Goal: Task Accomplishment & Management: Use online tool/utility

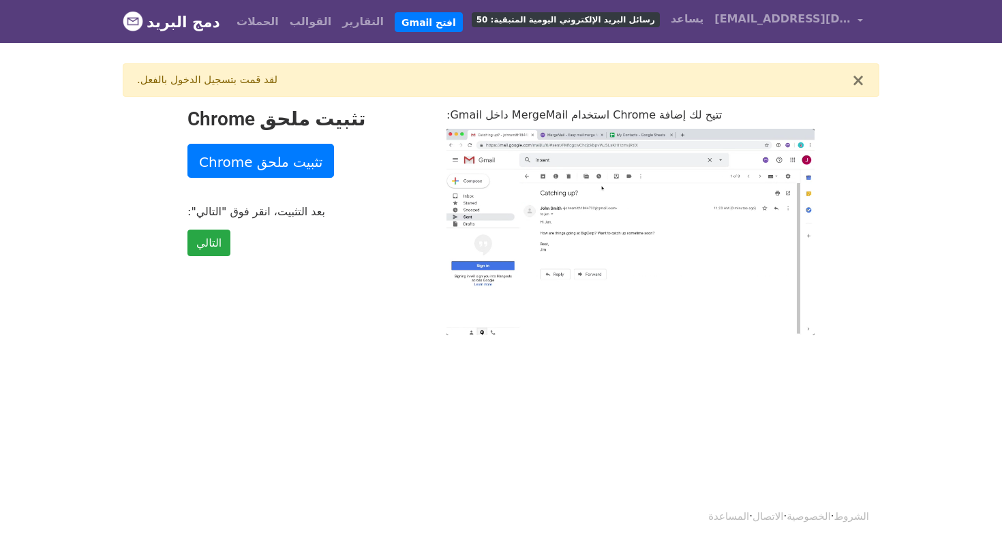
click at [136, 22] on img at bounding box center [133, 21] width 20 height 20
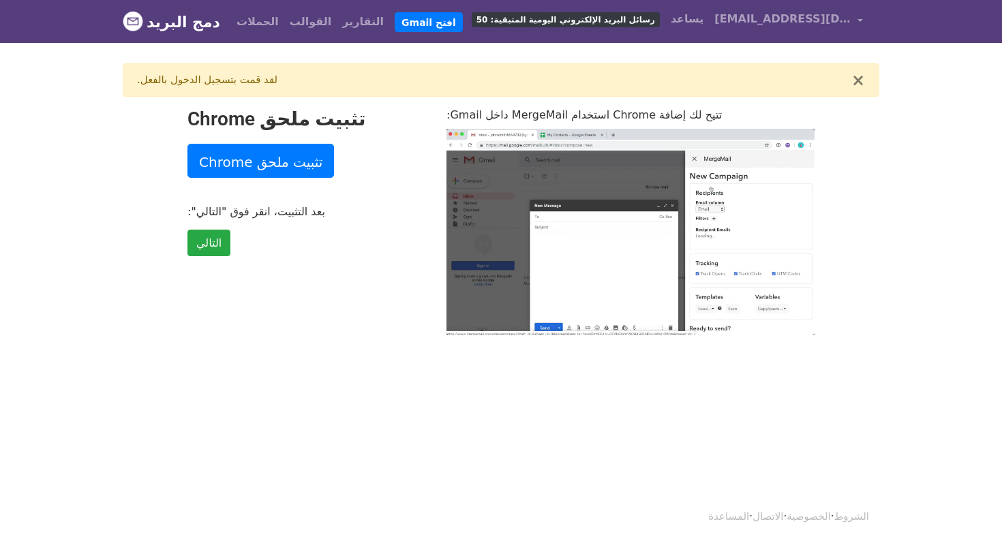
type input "44.76"
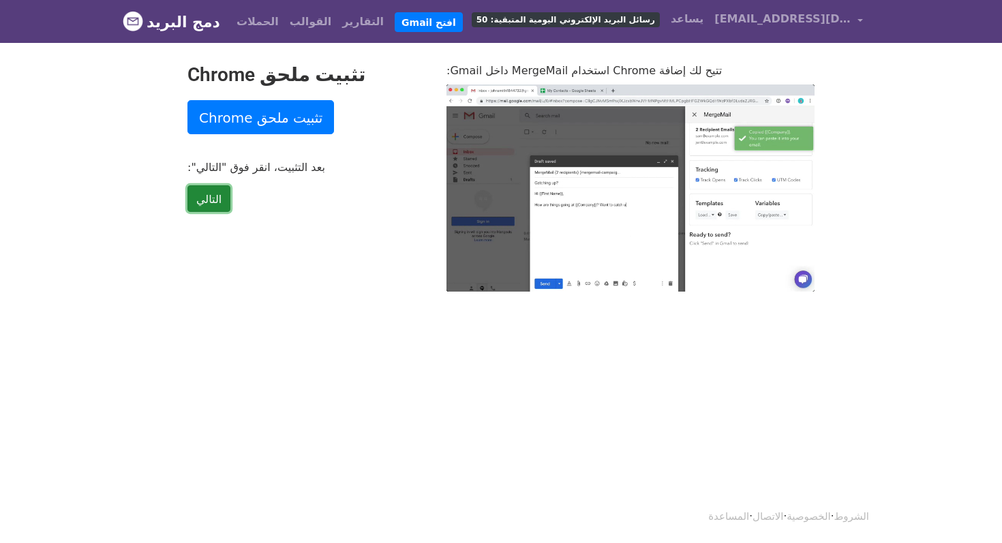
click at [207, 202] on font "التالي" at bounding box center [208, 198] width 25 height 13
type input "27.26"
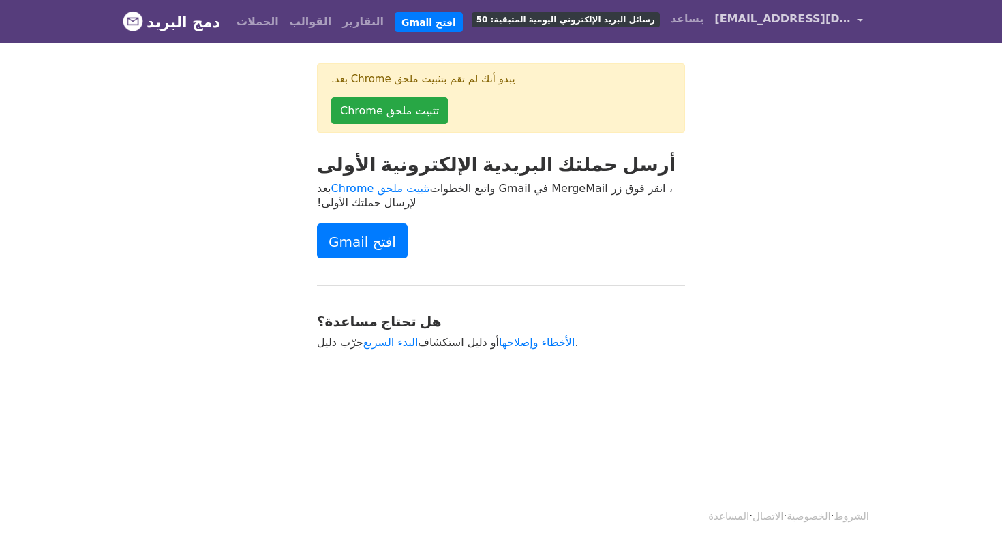
click at [744, 20] on font "[EMAIL_ADDRESS][DOMAIN_NAME]" at bounding box center [820, 18] width 213 height 13
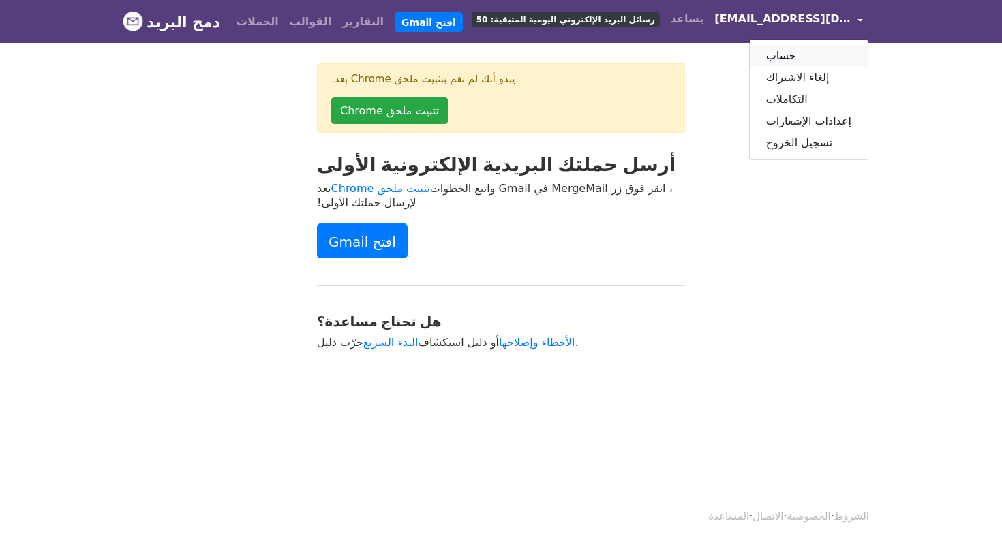
click at [784, 50] on font "حساب" at bounding box center [781, 55] width 30 height 13
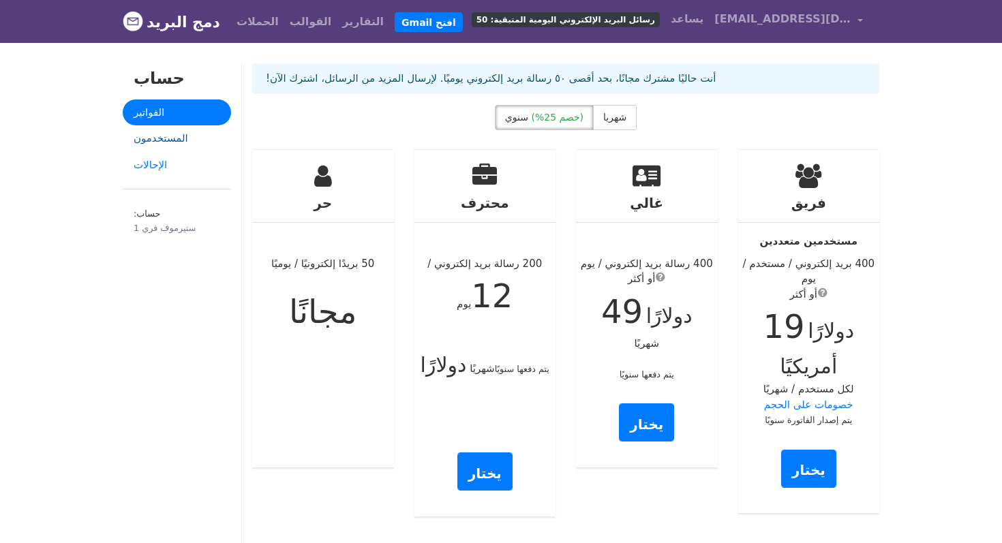
click at [166, 138] on font "المستخدمون" at bounding box center [161, 138] width 55 height 12
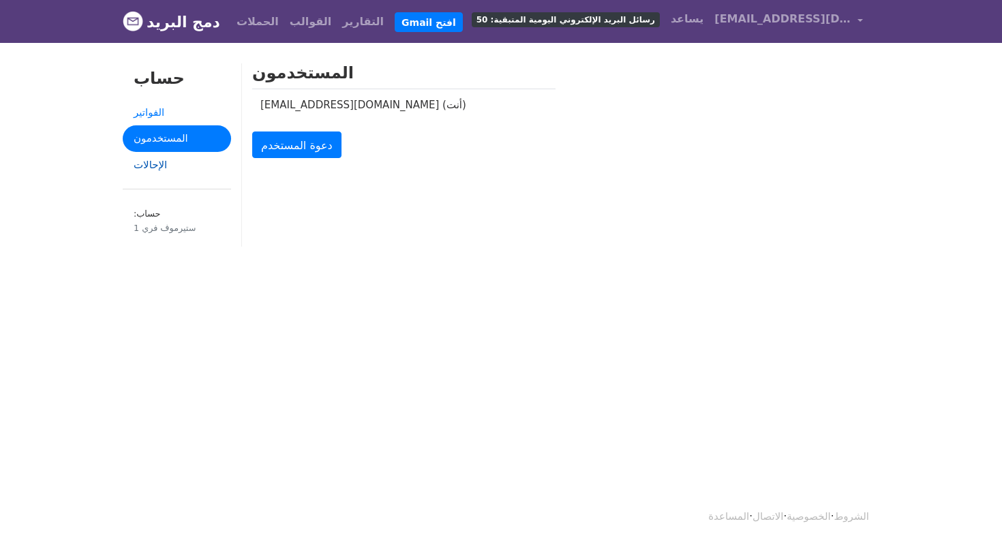
click at [149, 168] on font "الإحالات" at bounding box center [150, 165] width 33 height 12
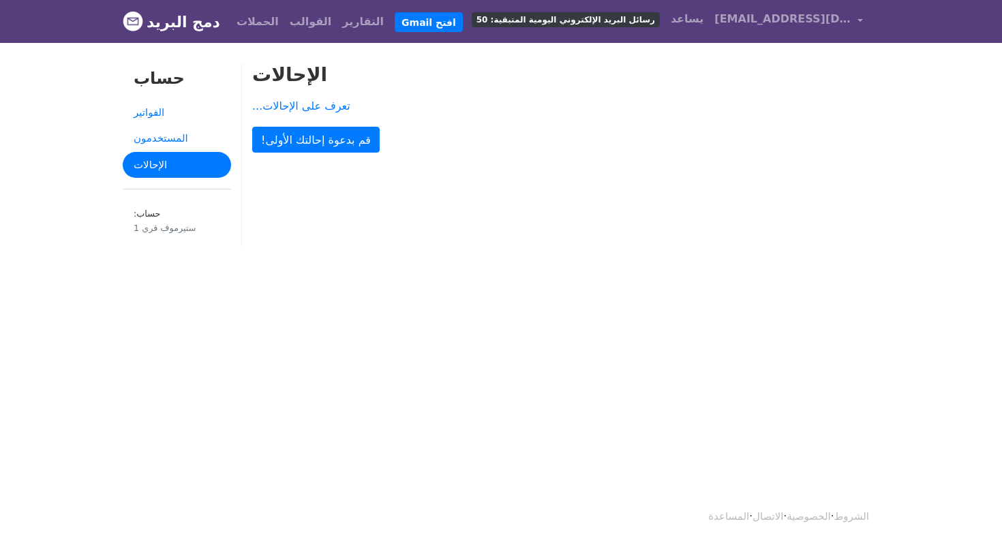
click at [607, 20] on font "رسائل البريد الإلكتروني اليومية المتبقية: 50" at bounding box center [565, 20] width 179 height 10
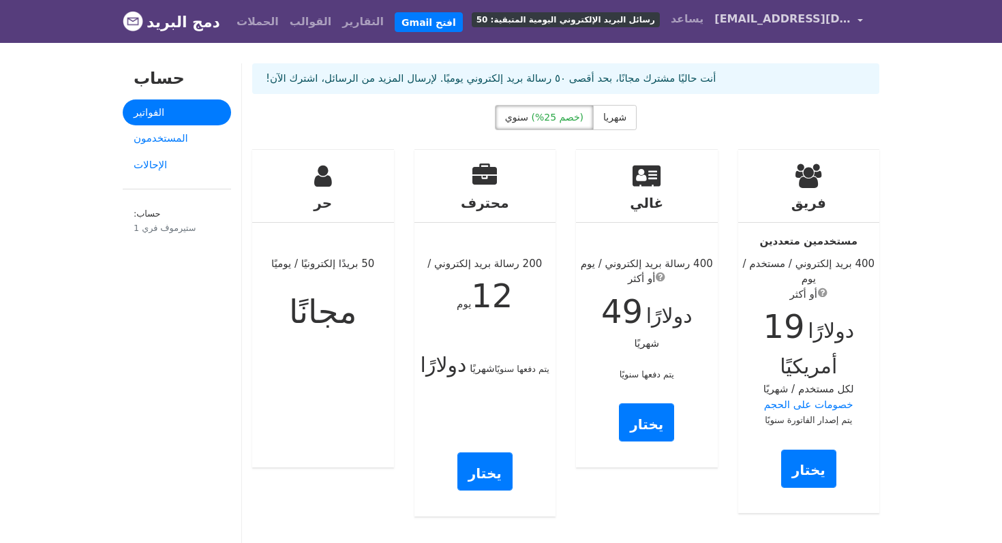
click at [857, 22] on link "[EMAIL_ADDRESS][DOMAIN_NAME]" at bounding box center [789, 21] width 160 height 32
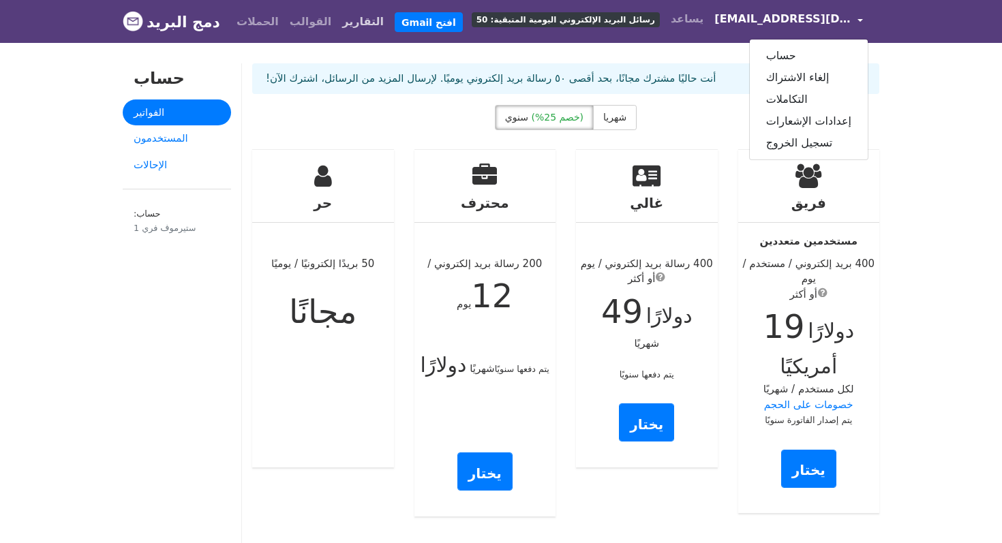
click at [342, 21] on font "التقارير" at bounding box center [363, 21] width 42 height 13
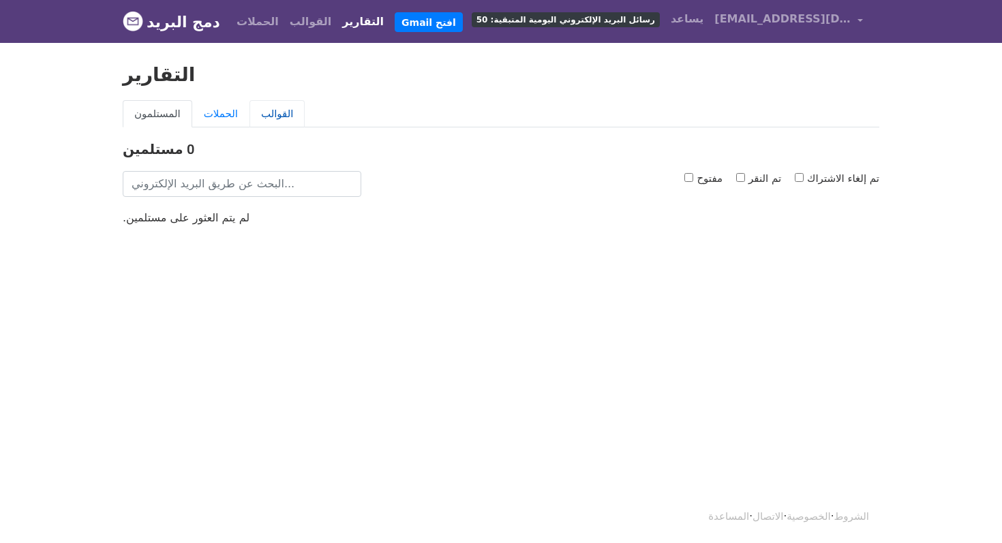
click at [261, 109] on font "القوالب" at bounding box center [277, 114] width 33 height 12
click at [204, 114] on font "الحملات" at bounding box center [221, 114] width 34 height 12
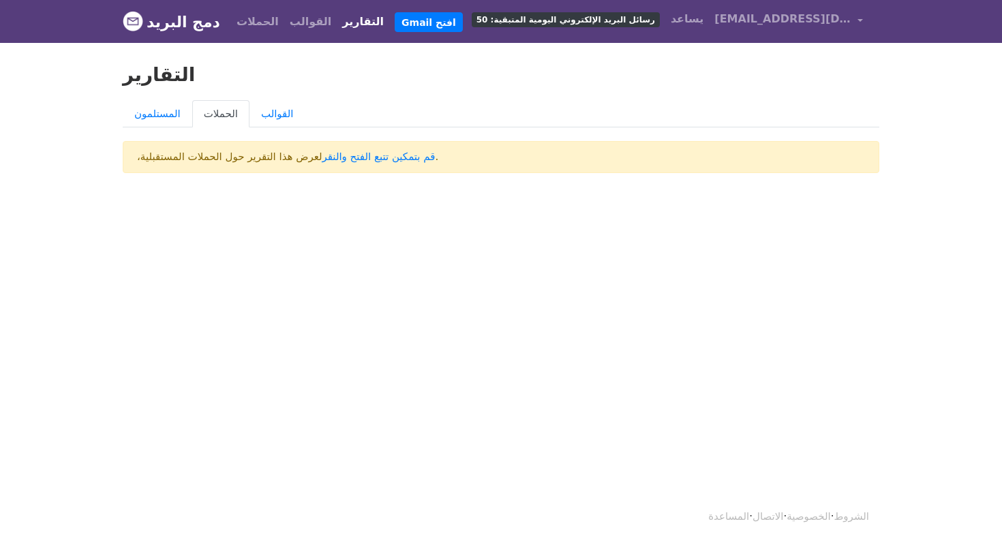
click at [155, 25] on font "دمج البريد" at bounding box center [184, 22] width 74 height 17
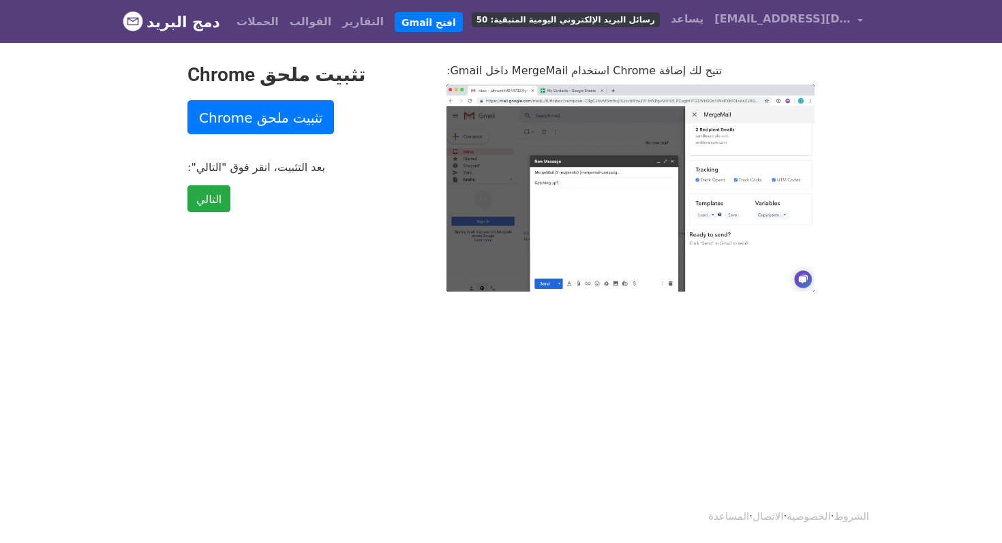
click at [601, 18] on font "رسائل البريد الإلكتروني اليومية المتبقية: 50" at bounding box center [565, 20] width 179 height 10
type input "9.63"
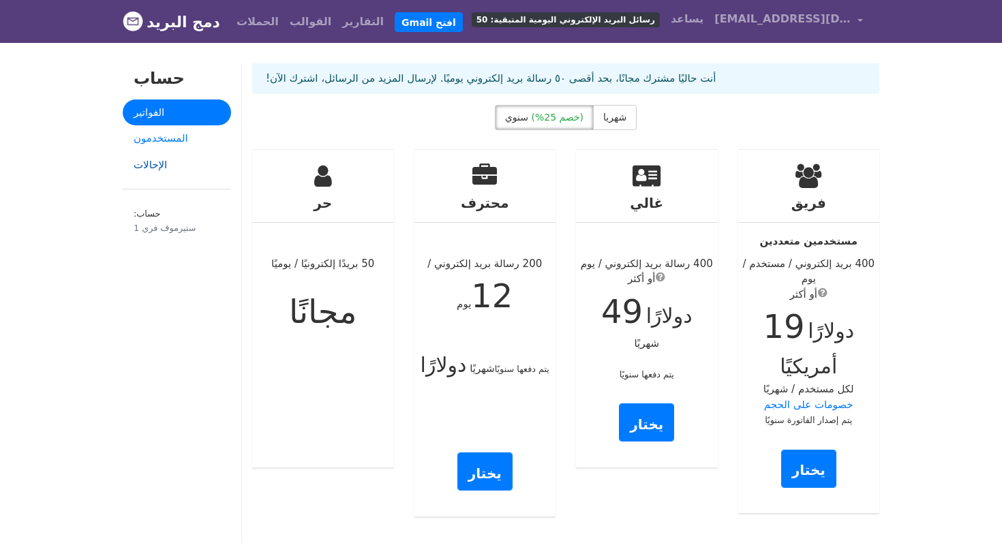
click at [151, 163] on font "الإحالات" at bounding box center [150, 165] width 33 height 12
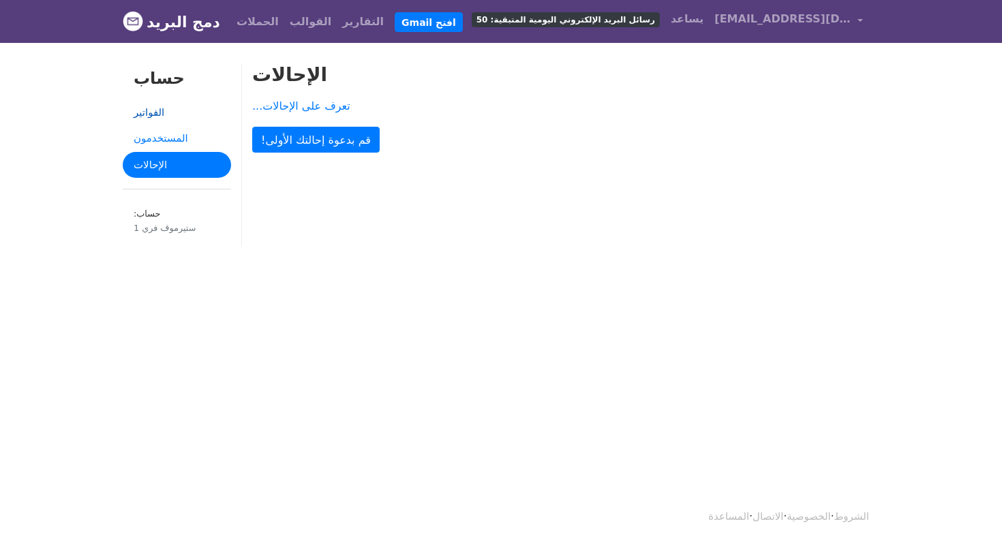
click at [149, 108] on font "الفواتير" at bounding box center [149, 112] width 31 height 12
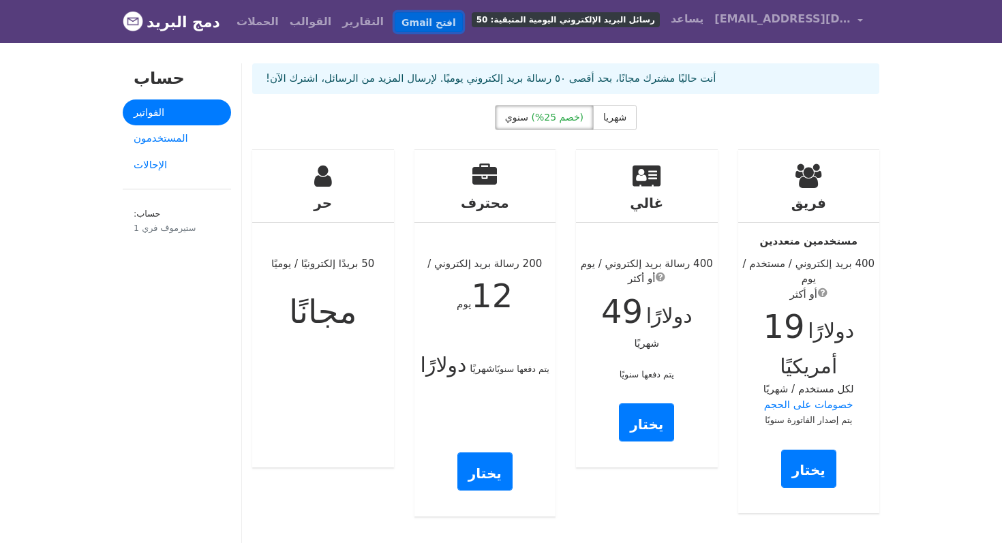
click at [402, 22] on font "افتح Gmail" at bounding box center [429, 21] width 55 height 11
click at [758, 18] on font "[EMAIL_ADDRESS][DOMAIN_NAME]" at bounding box center [820, 18] width 213 height 13
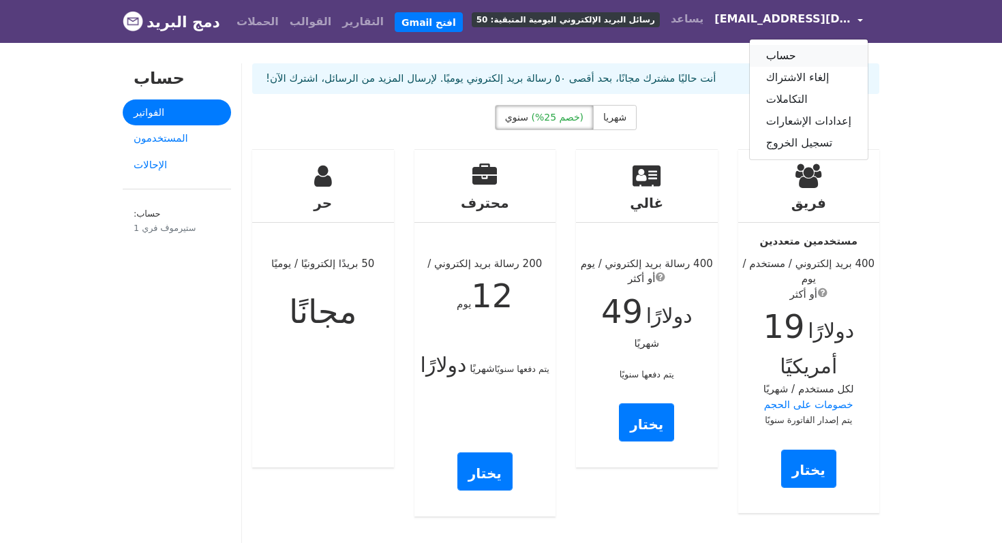
click at [795, 51] on font "حساب" at bounding box center [781, 55] width 30 height 13
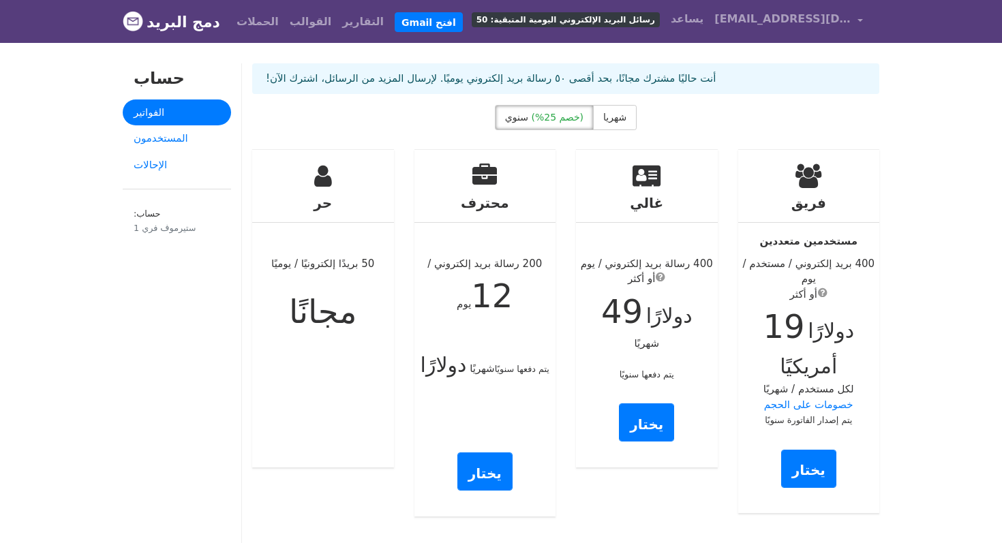
click at [147, 226] on font "ستيرموف فري 1" at bounding box center [165, 228] width 62 height 10
click at [142, 163] on font "الإحالات" at bounding box center [150, 165] width 33 height 12
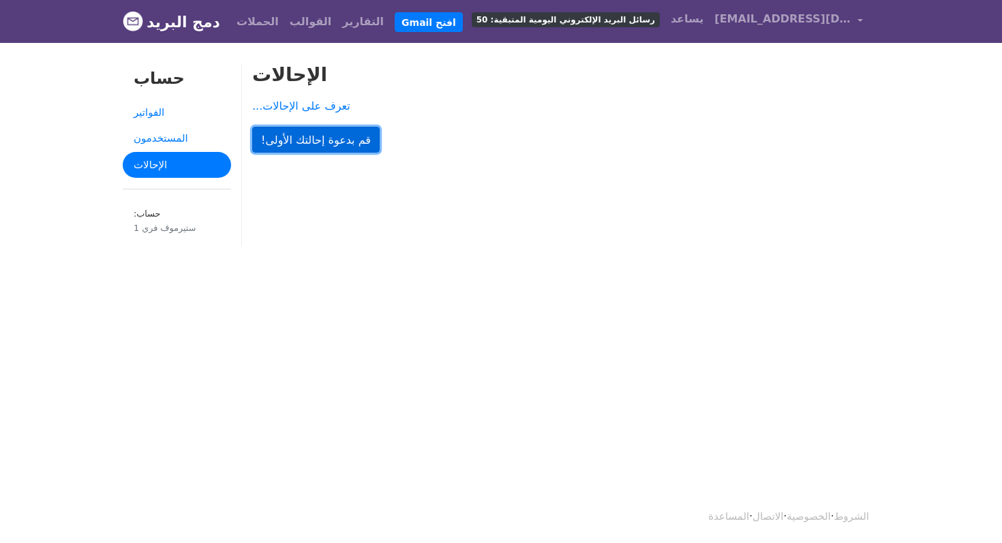
click at [287, 144] on font "قم بدعوة إحالتك الأولى!" at bounding box center [316, 139] width 110 height 13
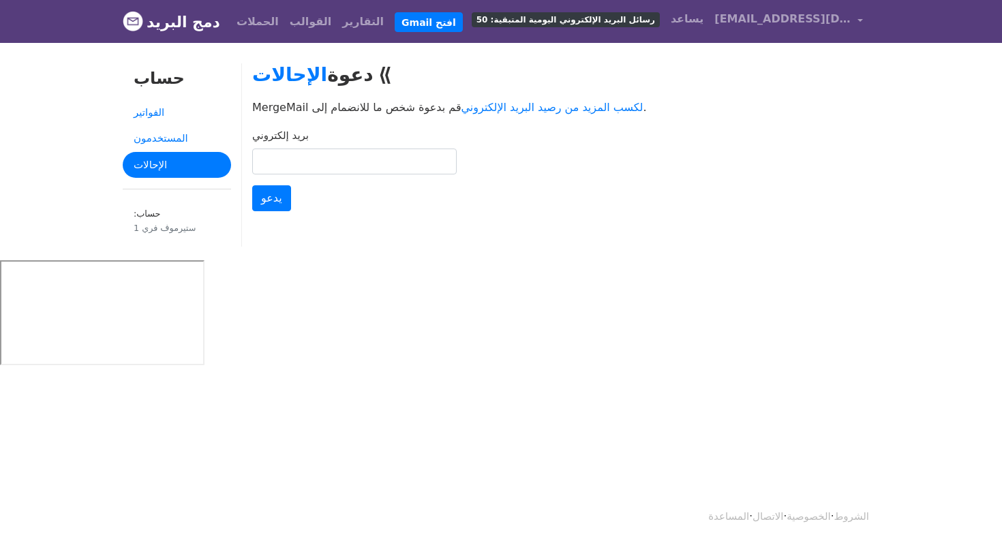
click at [445, 162] on input "بريد إلكتروني" at bounding box center [354, 162] width 205 height 26
click at [414, 160] on input "بريد إلكتروني" at bounding box center [354, 162] width 205 height 26
click at [348, 125] on div "الإحالات ⟫ دعوة قم بدعوة شخص ما للانضمام إلى MergeMail لكسب المزيد من رصيد البر…" at bounding box center [566, 161] width 648 height 197
click at [149, 140] on font "المستخدمون" at bounding box center [161, 138] width 55 height 12
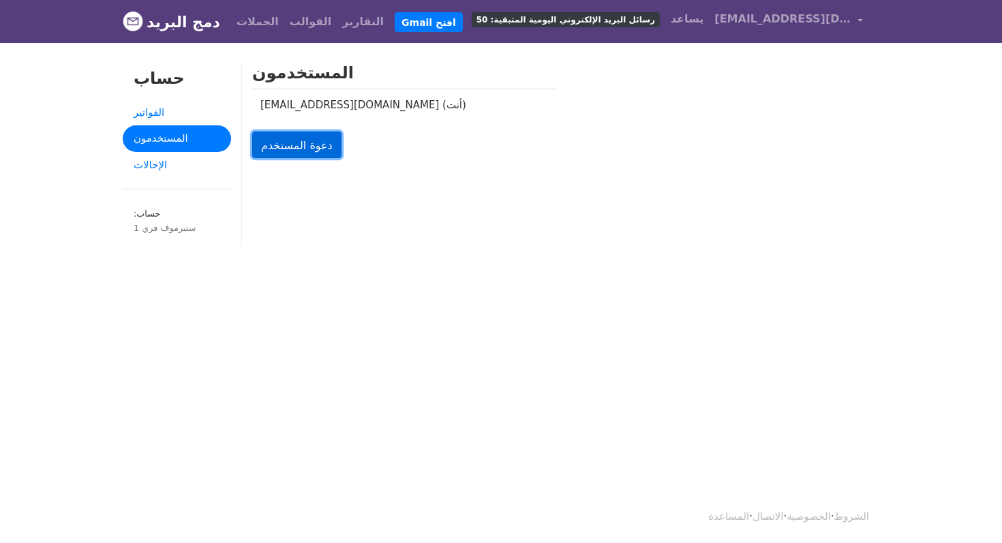
click at [282, 150] on font "دعوة المستخدم" at bounding box center [297, 144] width 72 height 13
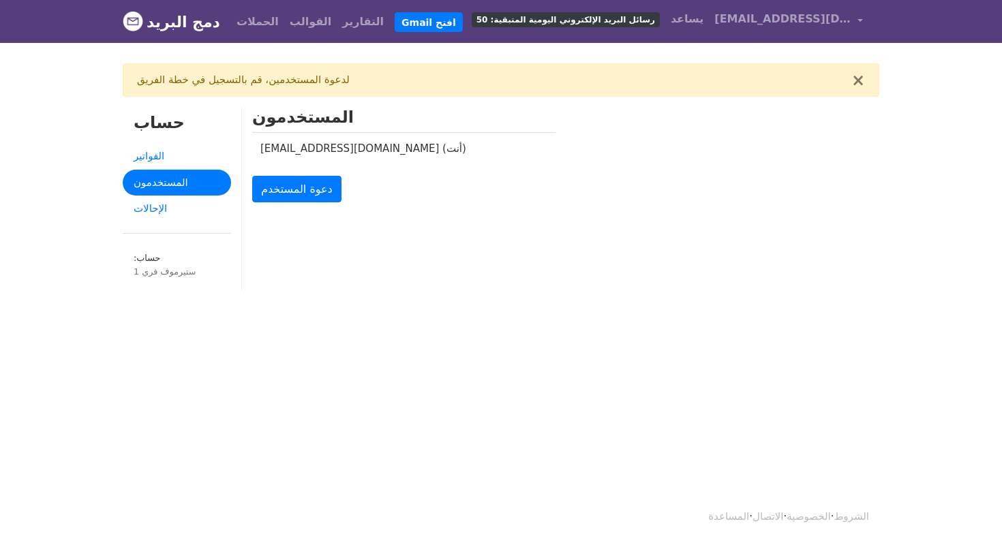
click at [136, 25] on img at bounding box center [133, 21] width 20 height 20
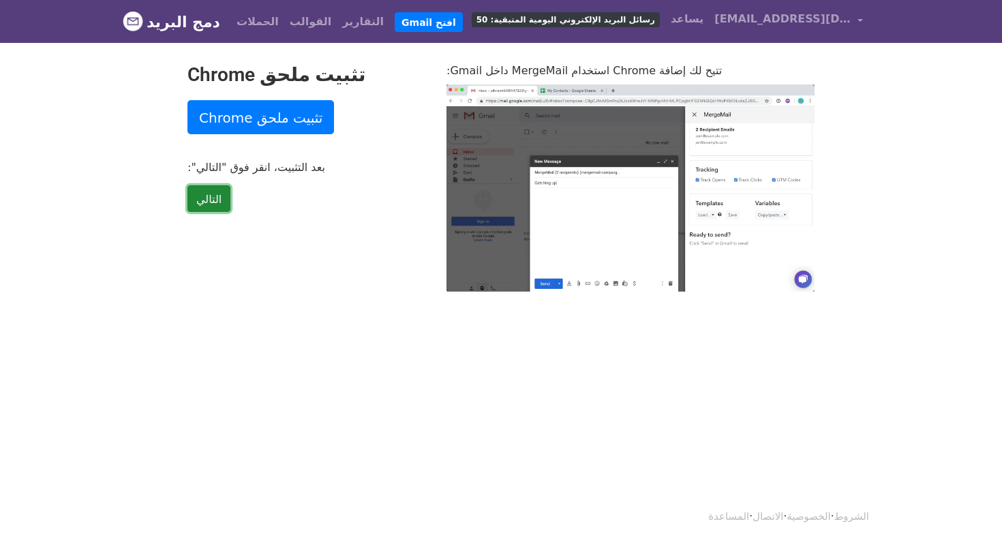
click at [207, 205] on font "التالي" at bounding box center [208, 198] width 25 height 13
type input "31.62"
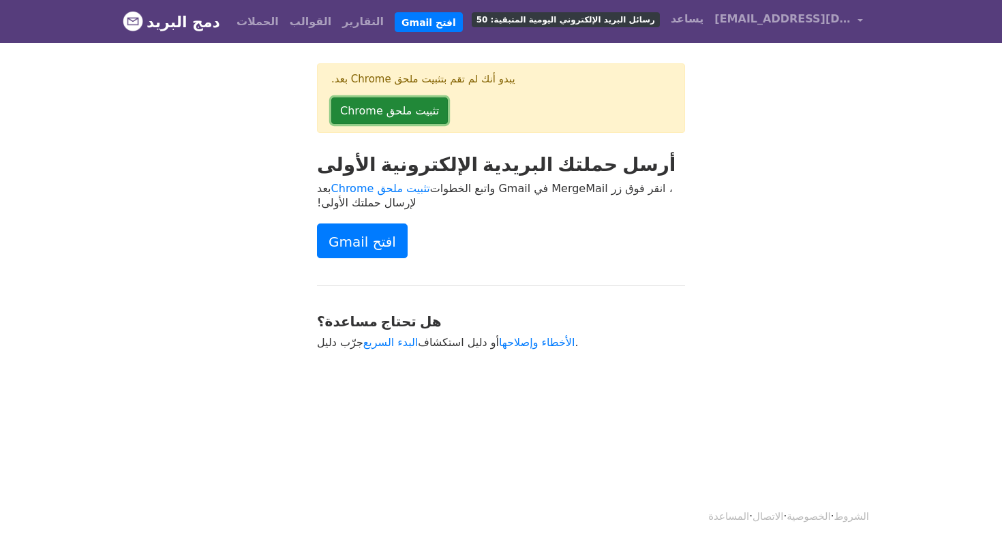
click at [372, 110] on font "تثبيت ملحق Chrome" at bounding box center [389, 110] width 99 height 13
click at [136, 16] on img at bounding box center [133, 21] width 20 height 20
